Goal: Task Accomplishment & Management: Manage account settings

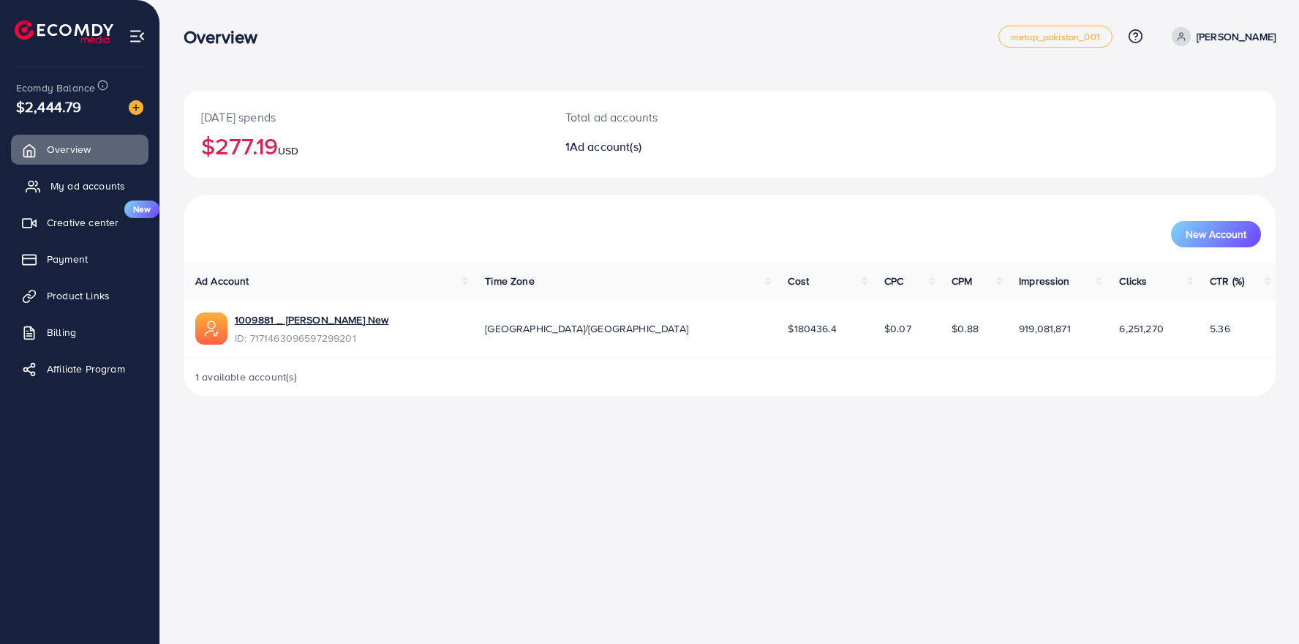
click at [85, 185] on span "My ad accounts" at bounding box center [87, 185] width 75 height 15
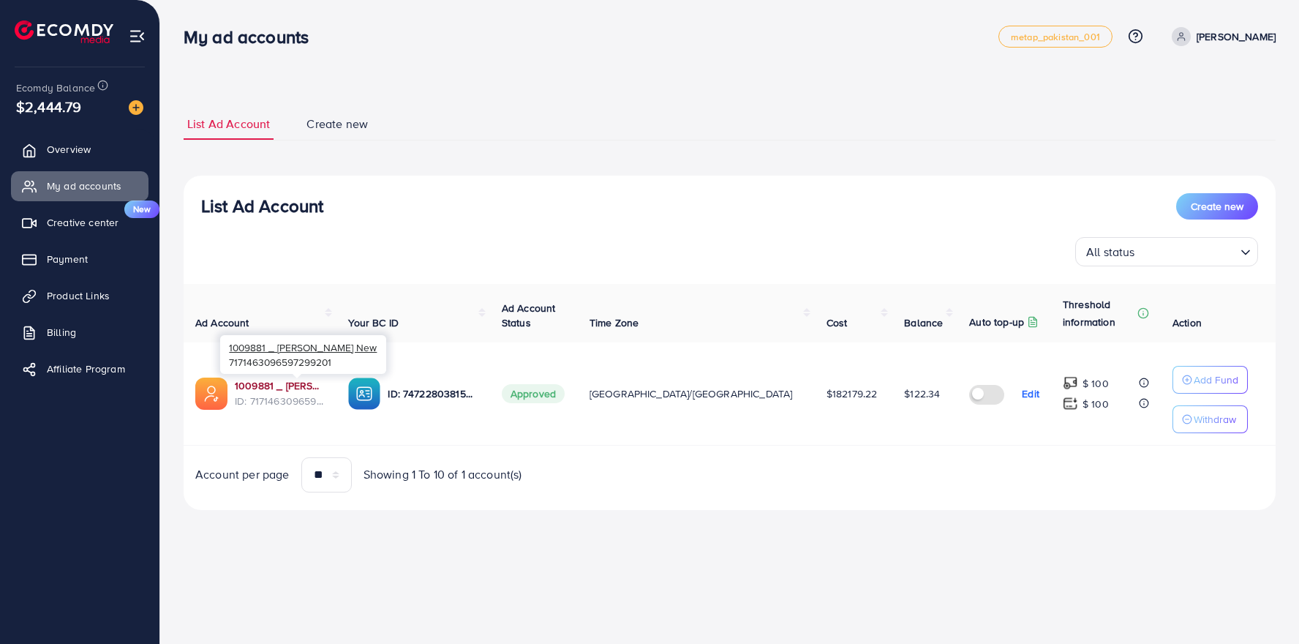
click at [274, 387] on link "1009881 _ Qasim Naveed New" at bounding box center [280, 385] width 90 height 15
click at [80, 157] on span "Overview" at bounding box center [72, 149] width 44 height 15
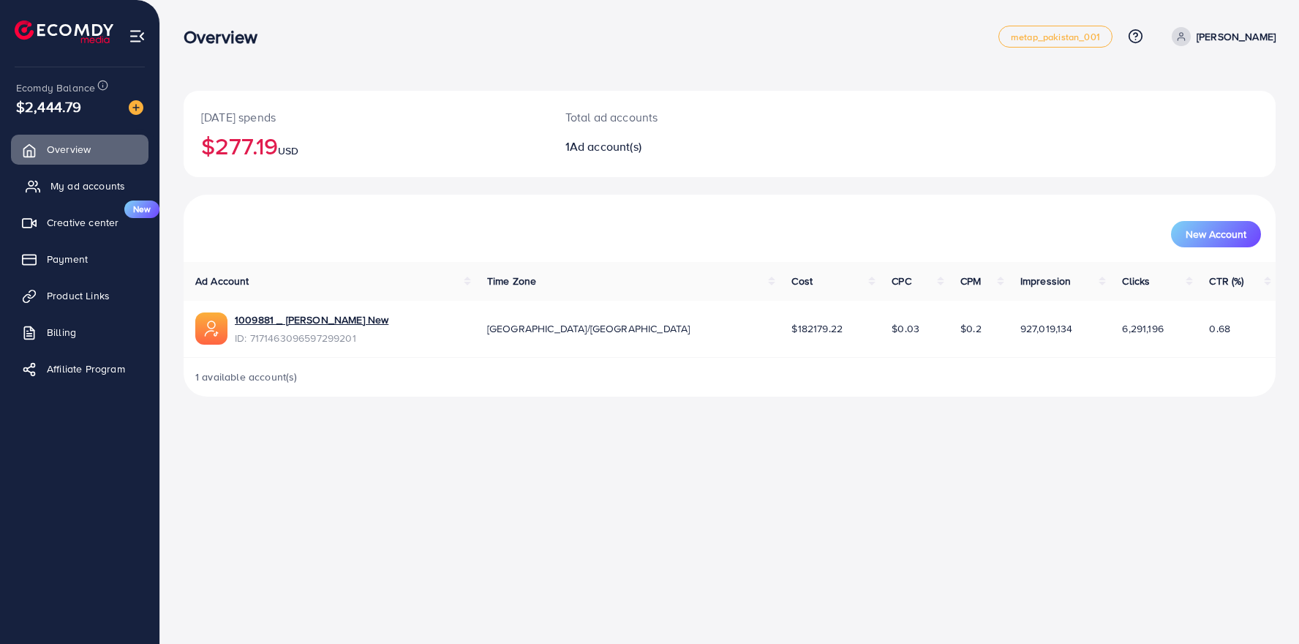
click at [84, 188] on span "My ad accounts" at bounding box center [87, 185] width 75 height 15
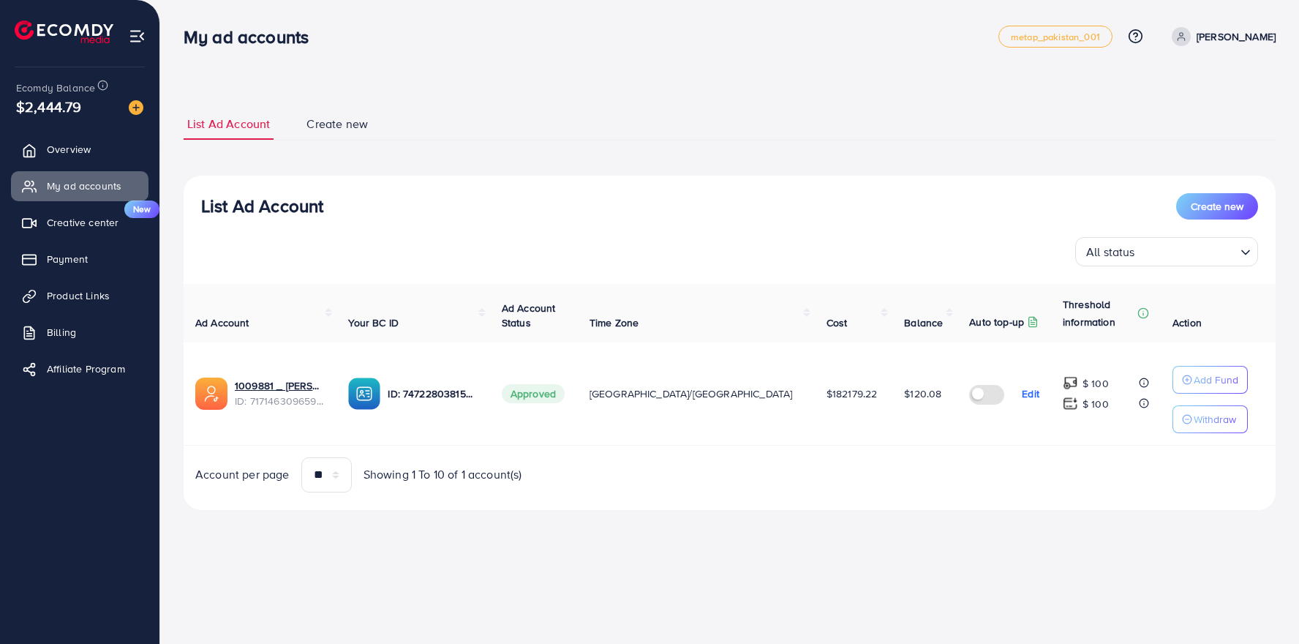
click at [497, 37] on div "My ad accounts" at bounding box center [591, 36] width 815 height 21
